Goal: Register for event/course

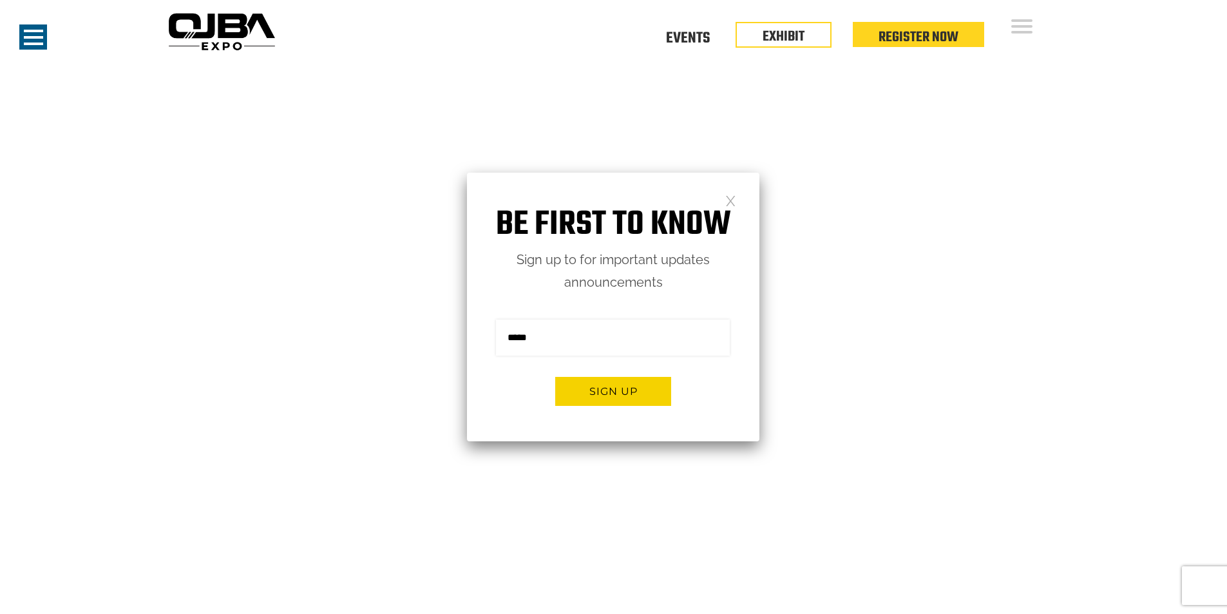
click at [734, 199] on link at bounding box center [730, 199] width 11 height 11
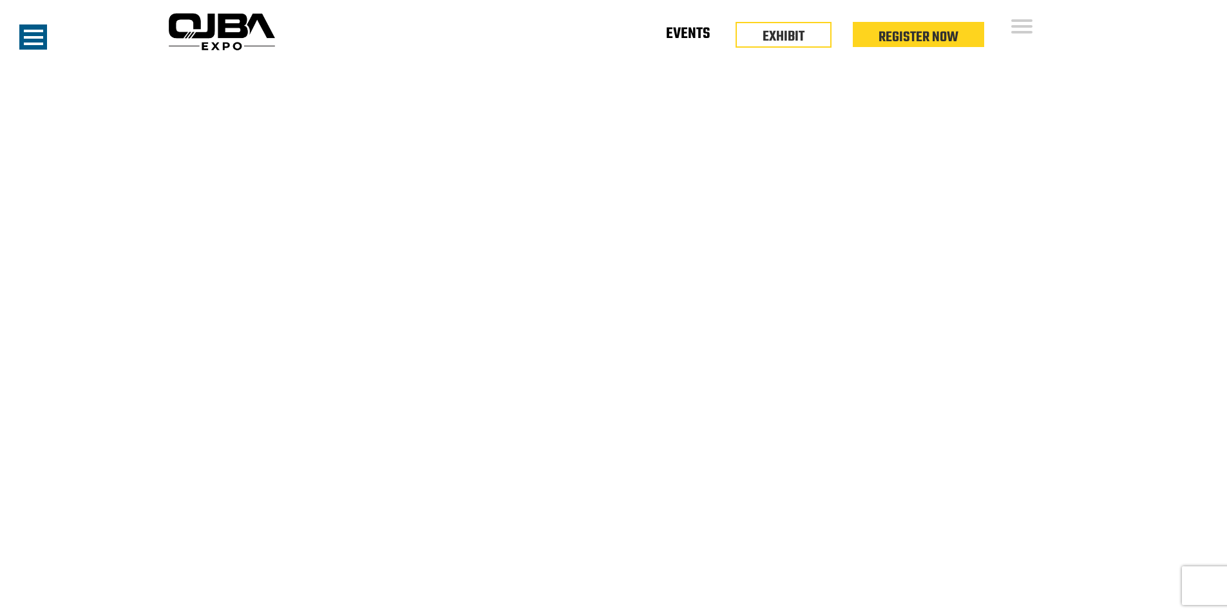
click at [689, 37] on link "Events" at bounding box center [688, 36] width 44 height 5
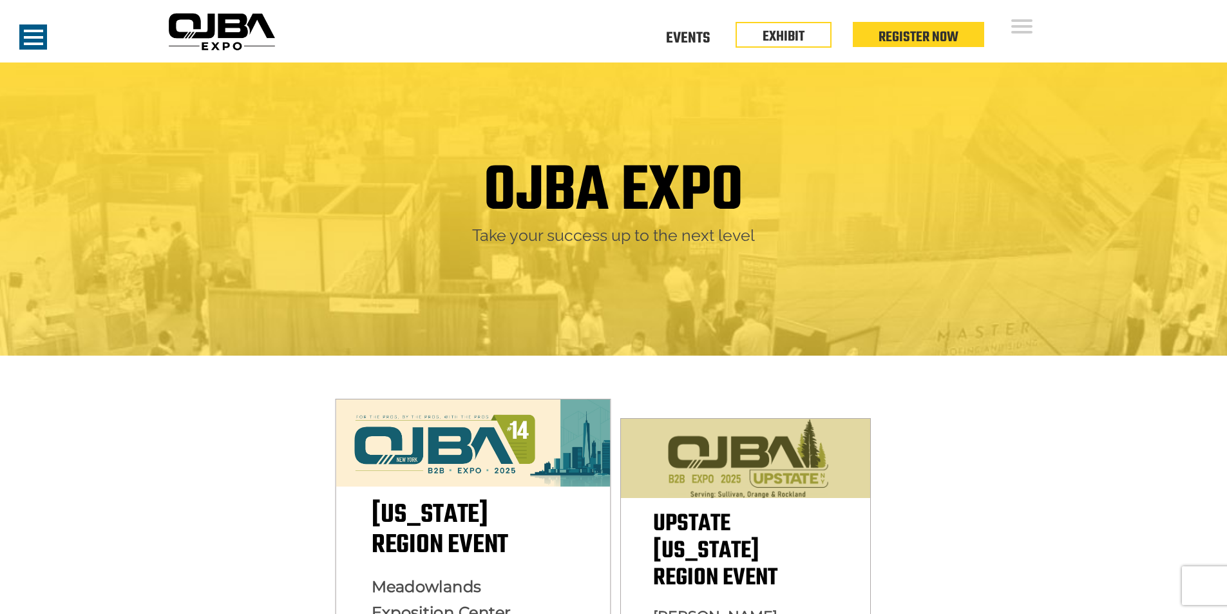
click at [453, 469] on img at bounding box center [472, 443] width 274 height 88
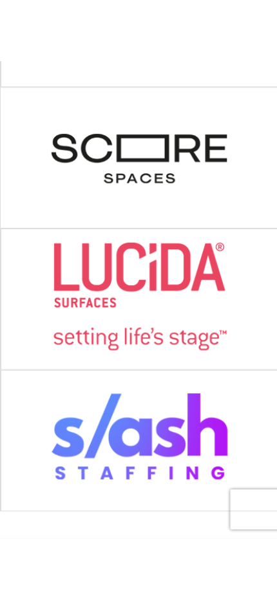
scroll to position [1366, 0]
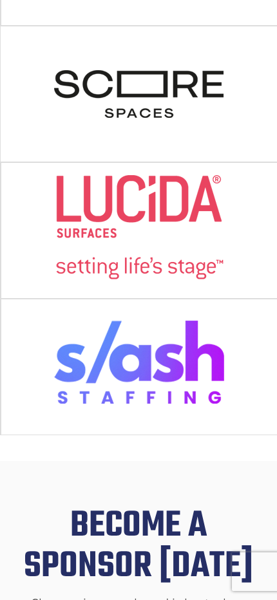
click at [153, 236] on img at bounding box center [139, 227] width 171 height 106
click at [180, 144] on img at bounding box center [138, 91] width 171 height 106
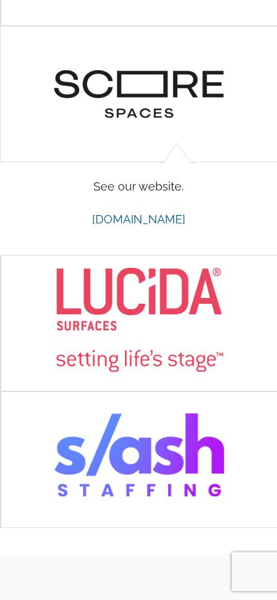
click at [172, 120] on img at bounding box center [138, 91] width 171 height 106
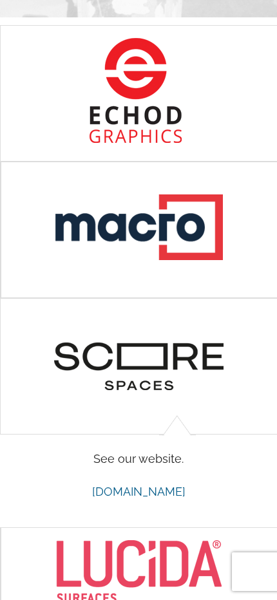
scroll to position [1044, 0]
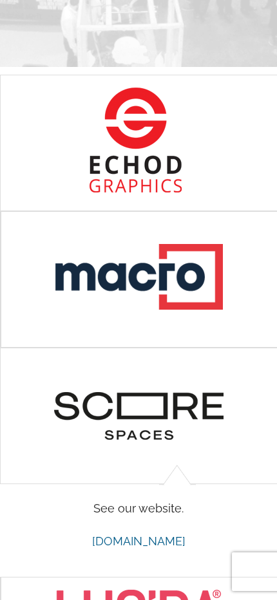
click at [137, 156] on img at bounding box center [138, 140] width 171 height 106
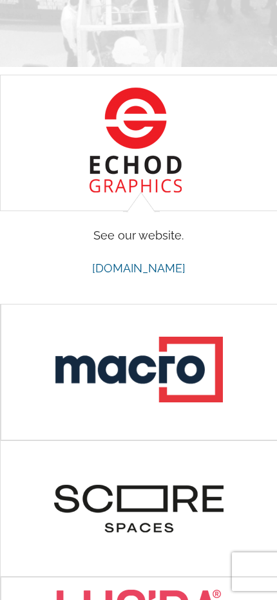
click at [153, 160] on img at bounding box center [138, 140] width 171 height 106
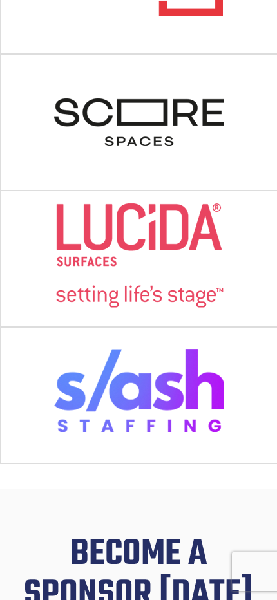
click at [150, 269] on img at bounding box center [139, 256] width 171 height 106
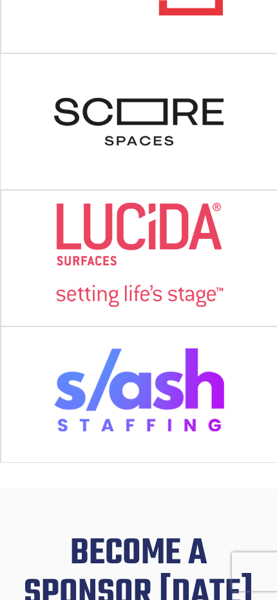
scroll to position [1531, 0]
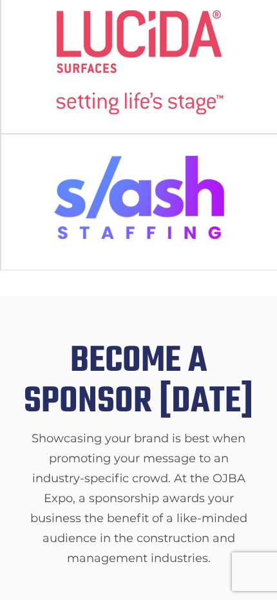
click at [146, 249] on img at bounding box center [139, 199] width 171 height 106
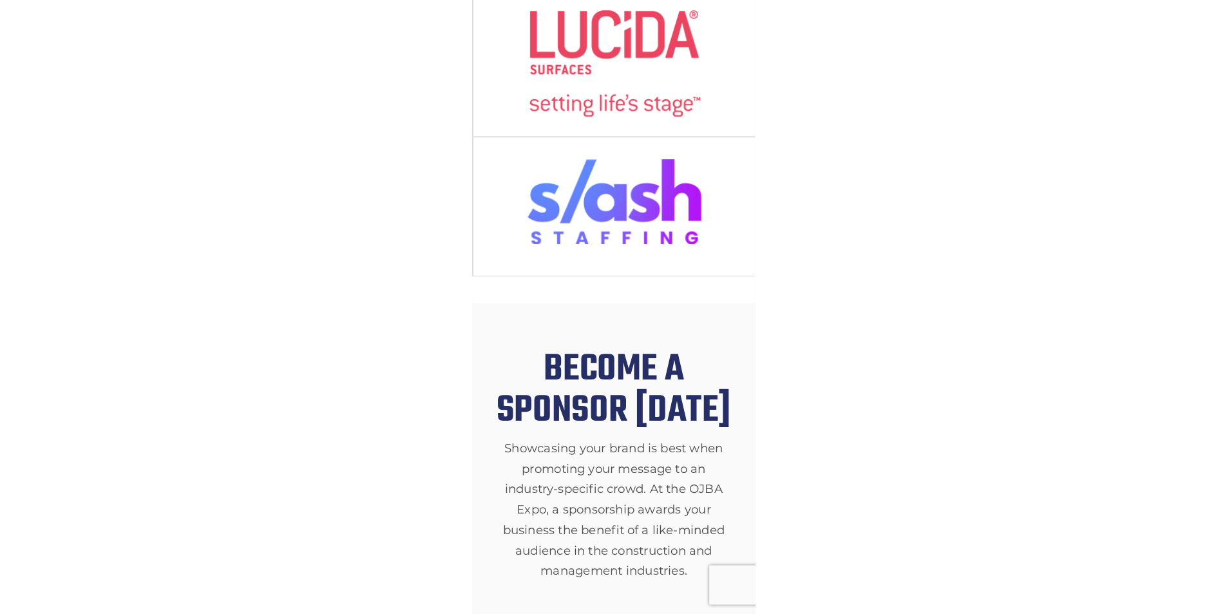
scroll to position [1517, 0]
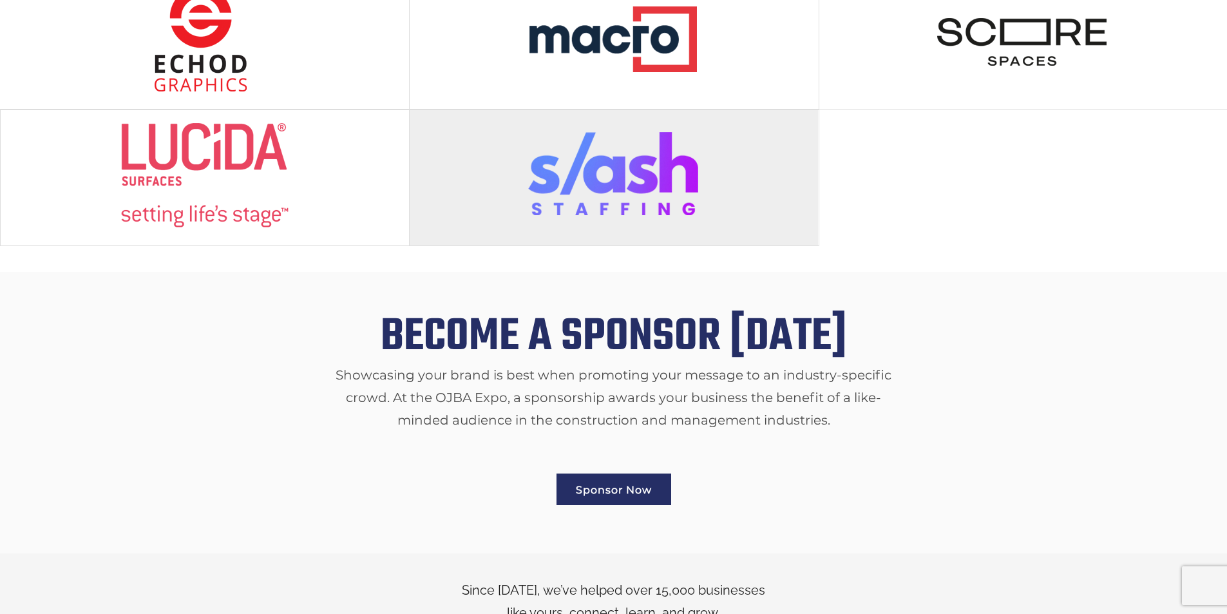
click at [614, 150] on img at bounding box center [613, 175] width 171 height 106
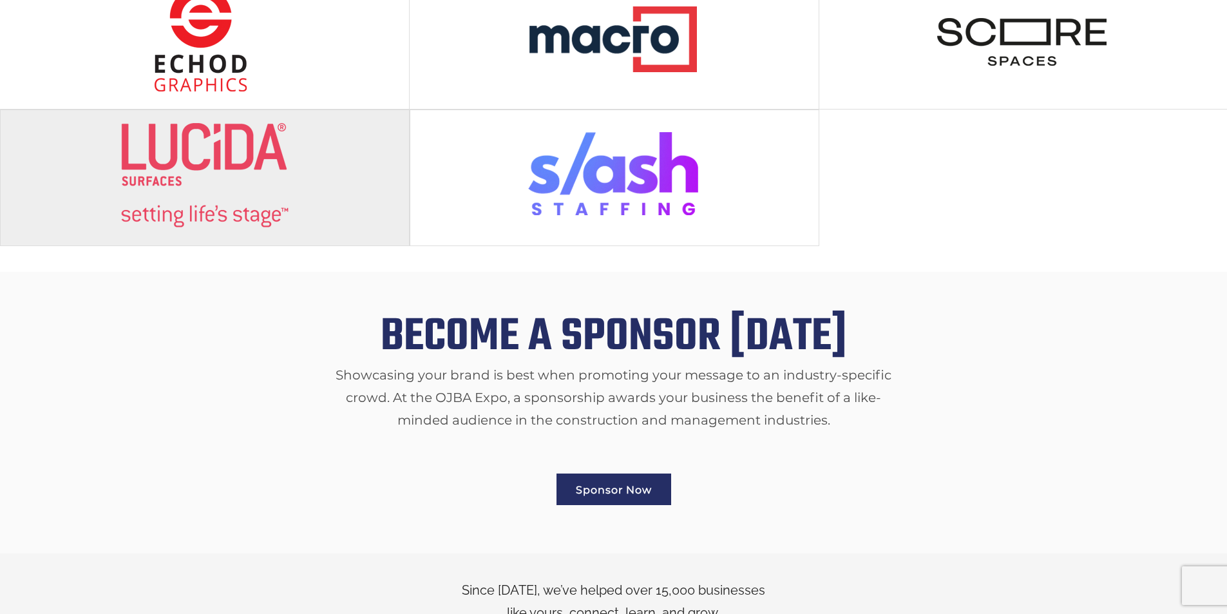
click at [257, 157] on img at bounding box center [204, 175] width 171 height 106
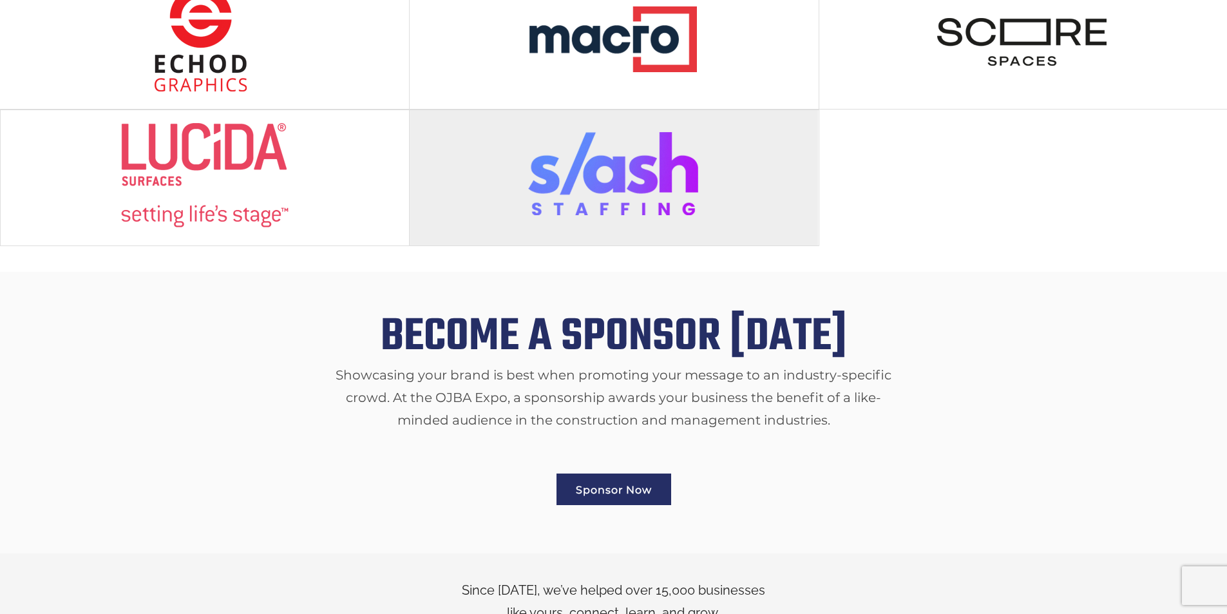
click at [577, 175] on img at bounding box center [613, 175] width 171 height 106
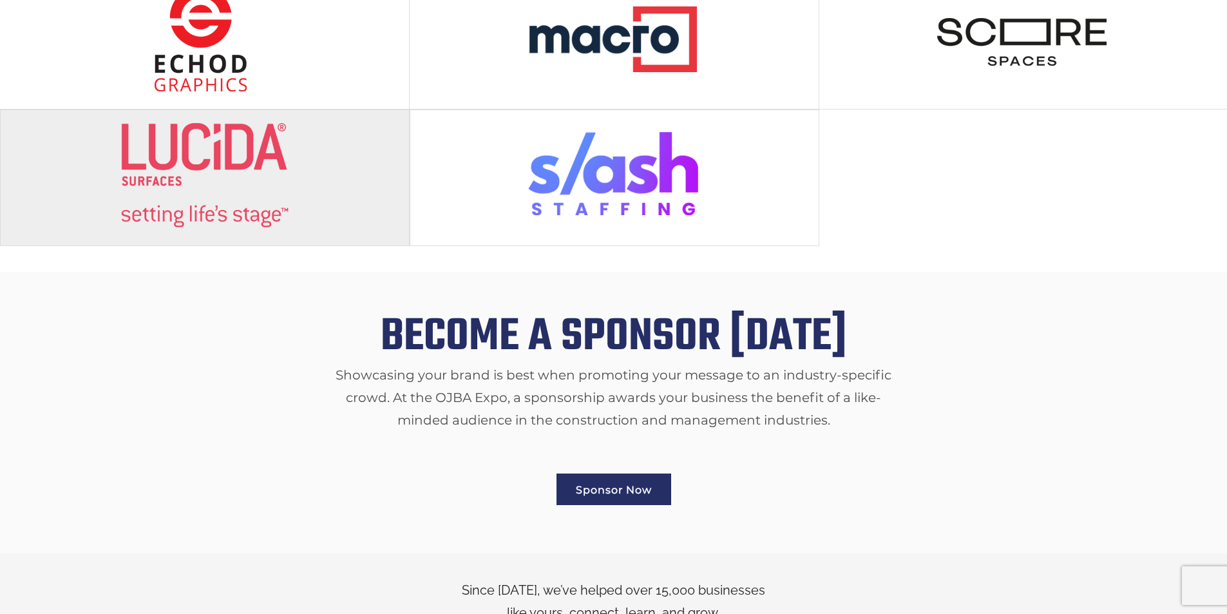
click at [255, 173] on img at bounding box center [204, 175] width 171 height 106
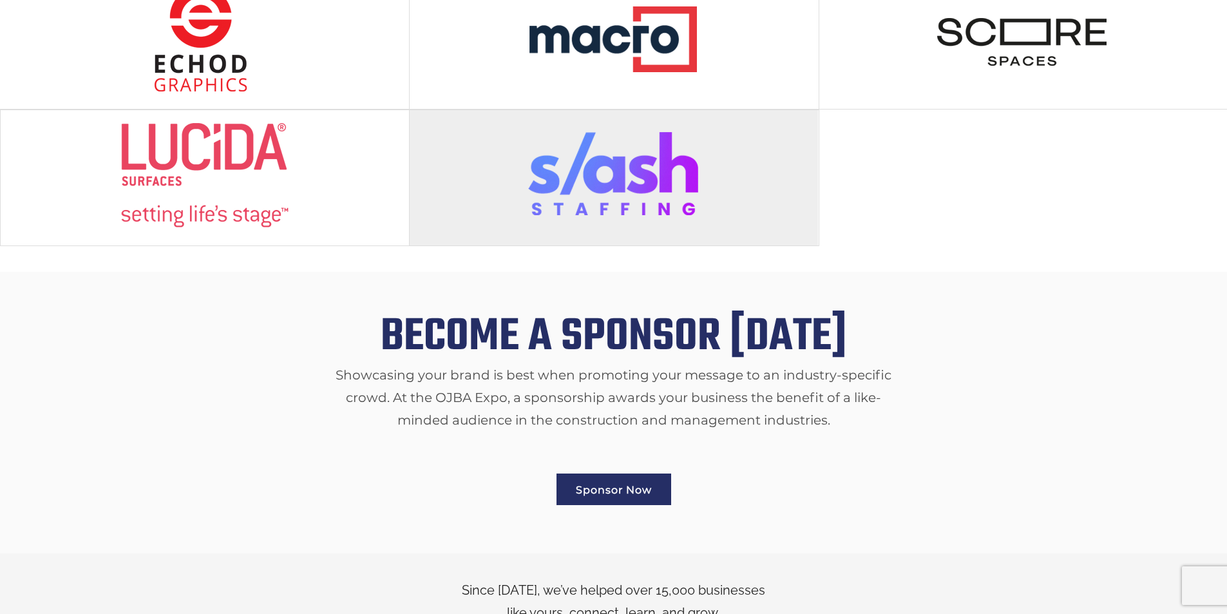
click at [549, 173] on img at bounding box center [613, 175] width 171 height 106
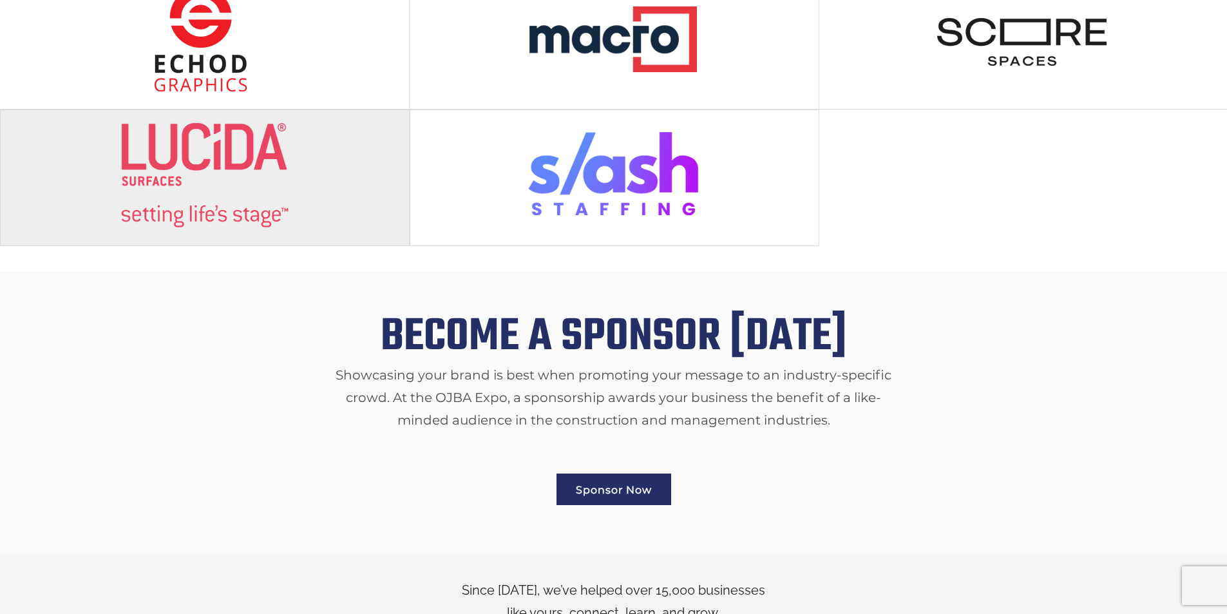
drag, startPoint x: 549, startPoint y: 173, endPoint x: 203, endPoint y: 154, distance: 346.9
click at [549, 172] on img at bounding box center [613, 175] width 171 height 106
click at [181, 149] on img at bounding box center [204, 175] width 171 height 106
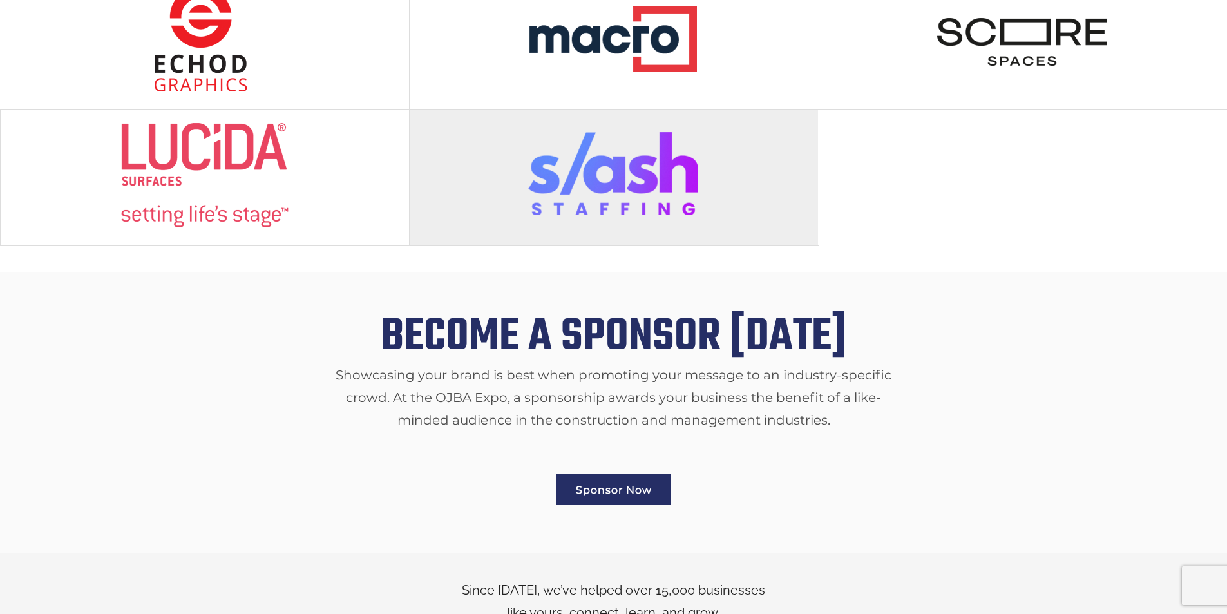
click at [552, 161] on img at bounding box center [613, 175] width 171 height 106
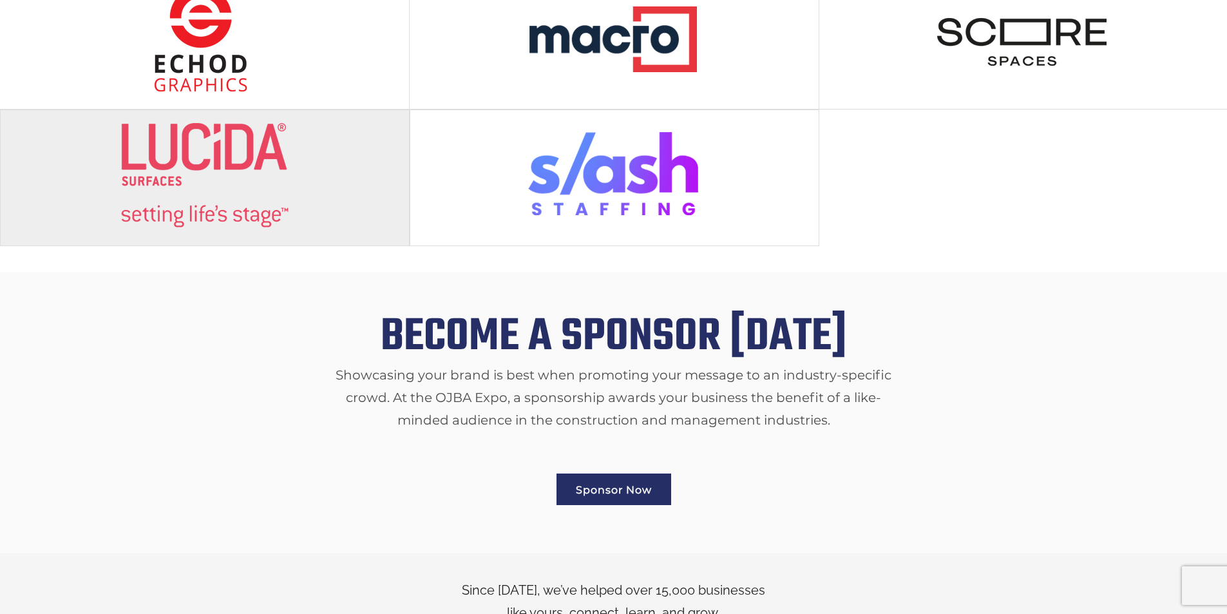
click at [258, 145] on img at bounding box center [204, 175] width 171 height 106
